Goal: Information Seeking & Learning: Learn about a topic

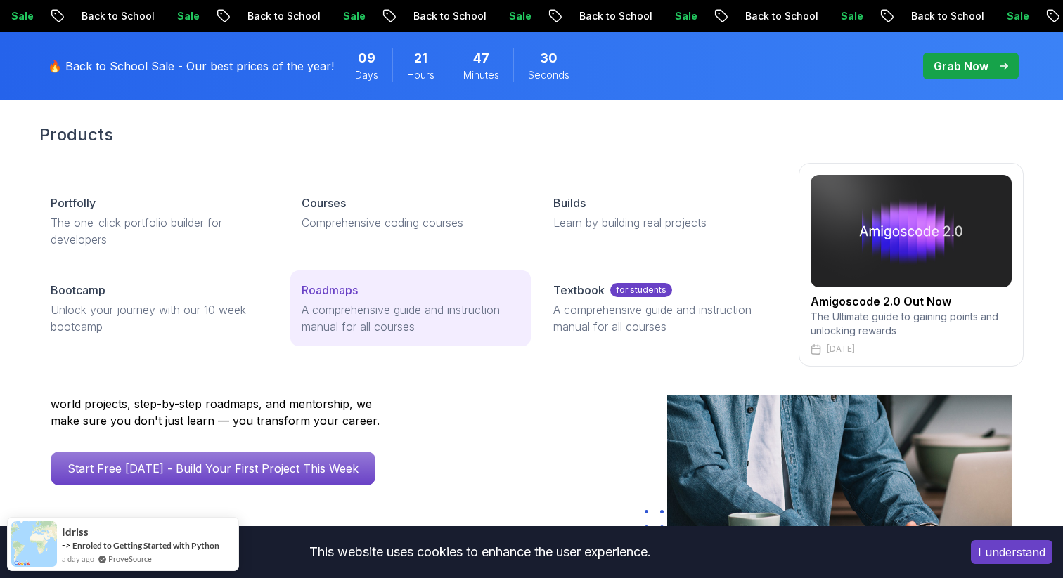
scroll to position [57, 0]
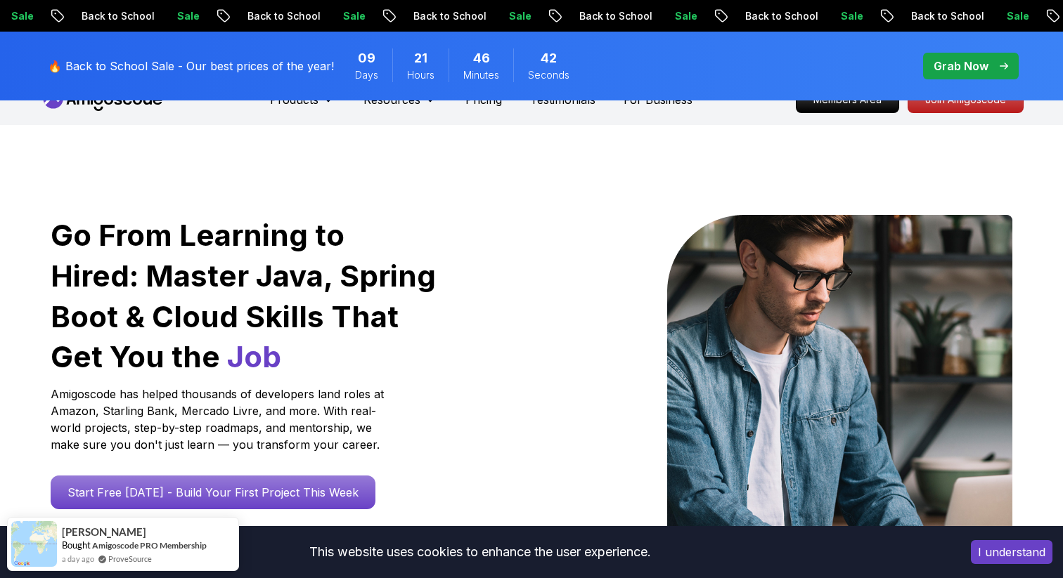
scroll to position [0, 0]
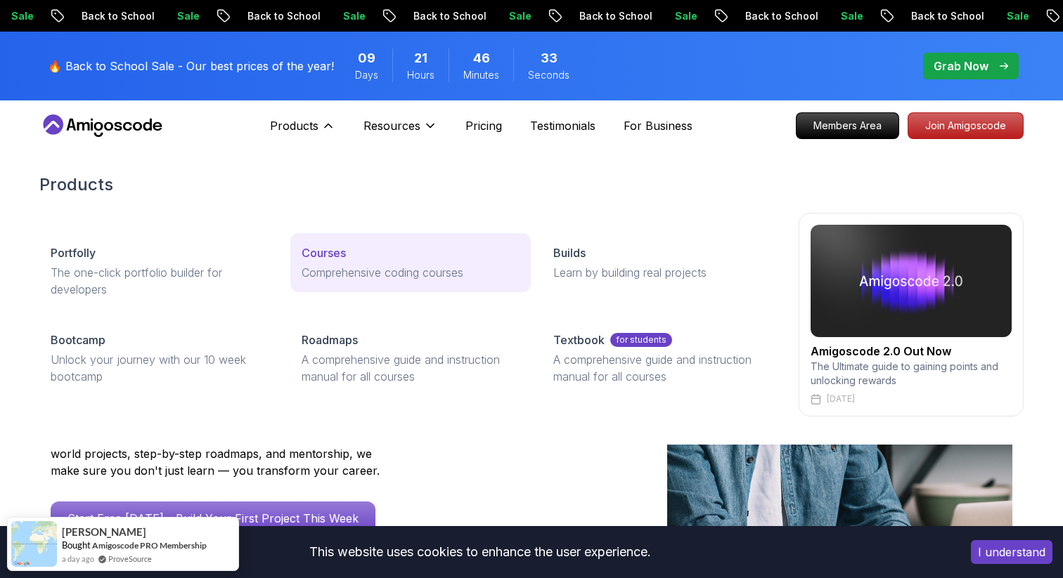
click at [349, 261] on link "Courses Comprehensive coding courses" at bounding box center [410, 262] width 240 height 59
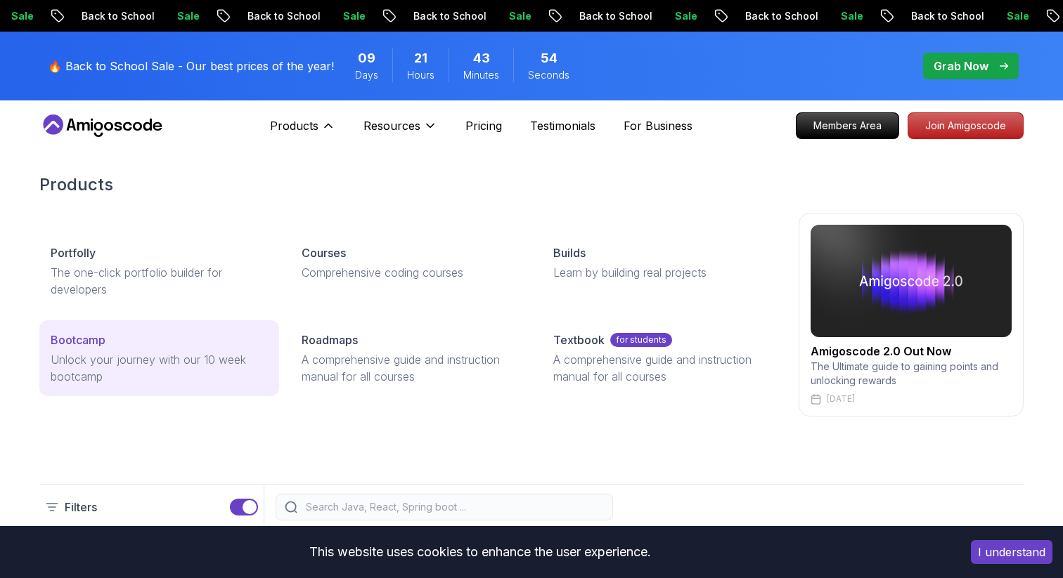
click at [153, 344] on div "Bootcamp" at bounding box center [159, 340] width 217 height 17
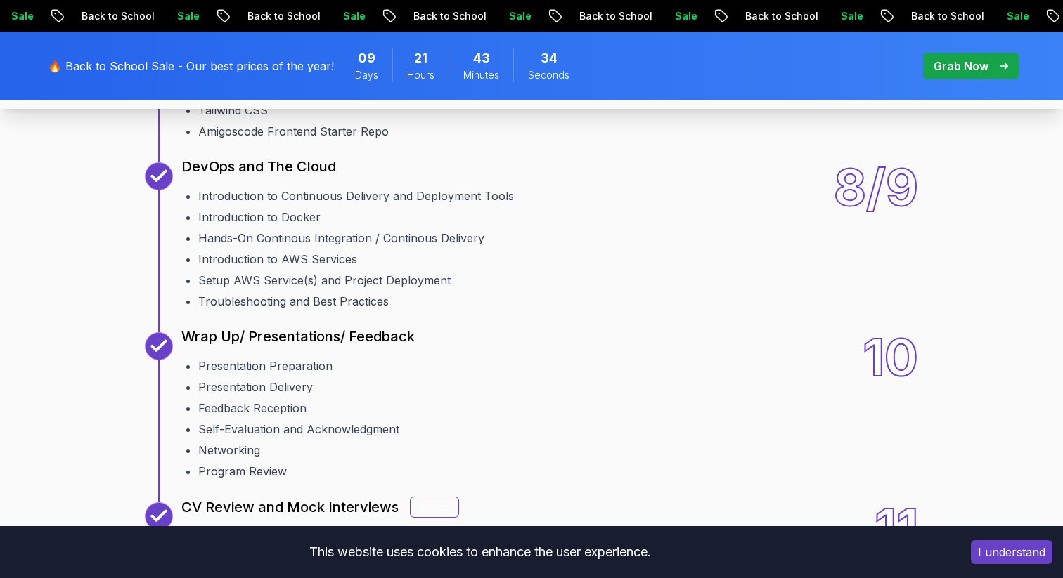
scroll to position [1916, 0]
